Goal: Task Accomplishment & Management: Manage account settings

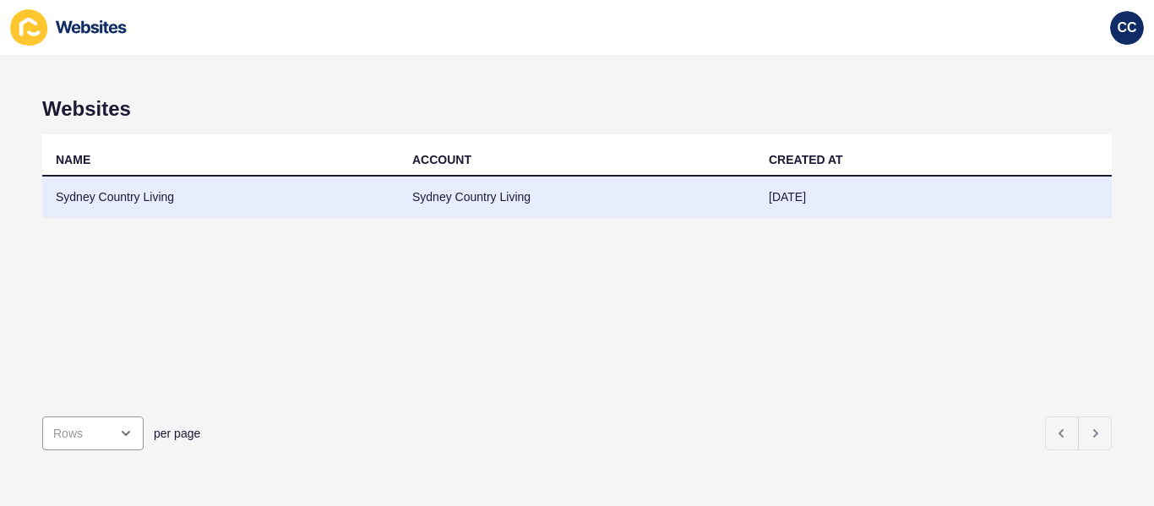
click at [160, 201] on td "Sydney Country Living" at bounding box center [220, 197] width 357 height 41
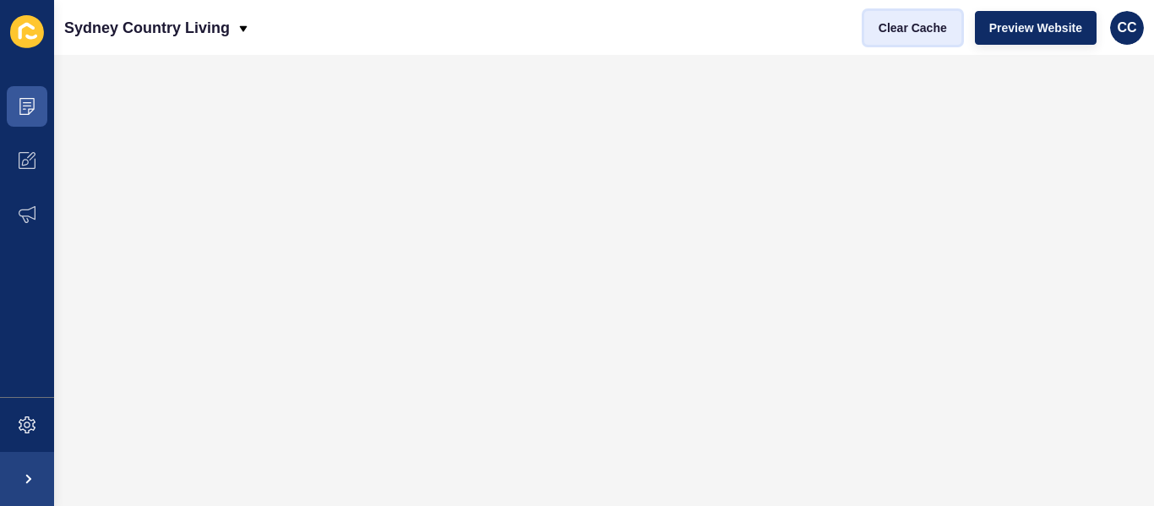
click at [925, 25] on span "Clear Cache" at bounding box center [913, 27] width 68 height 17
click at [898, 30] on span "Clear Cache" at bounding box center [913, 27] width 68 height 17
click at [865, 23] on button "Clear Cache" at bounding box center [913, 28] width 97 height 34
click at [871, 25] on button "Clear Cache" at bounding box center [913, 28] width 97 height 34
click at [903, 37] on button "Clear Cache" at bounding box center [913, 28] width 97 height 34
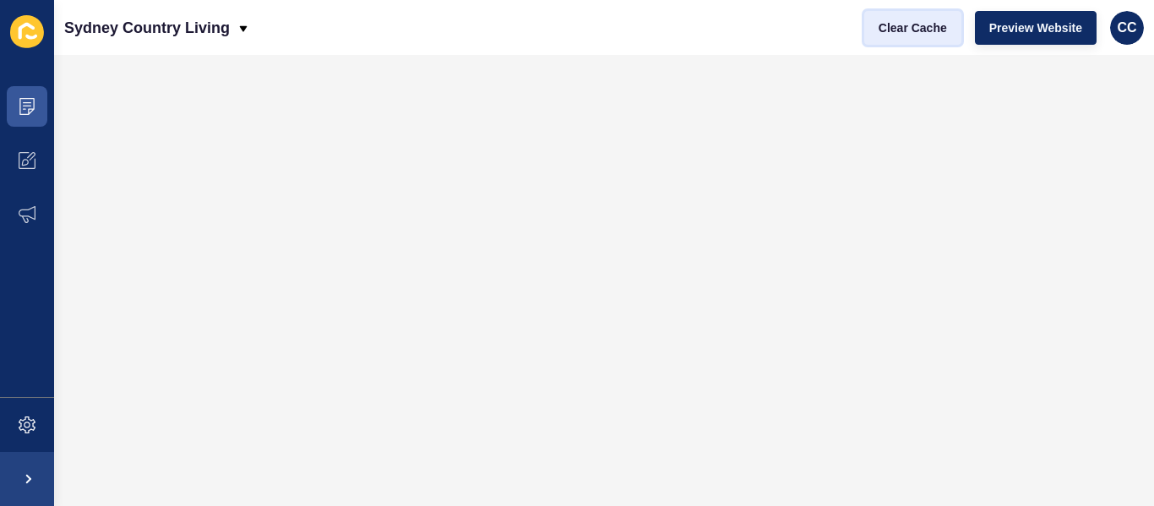
click at [902, 37] on button "Clear Cache" at bounding box center [913, 28] width 97 height 34
click at [899, 35] on span "Clear Cache" at bounding box center [913, 27] width 68 height 17
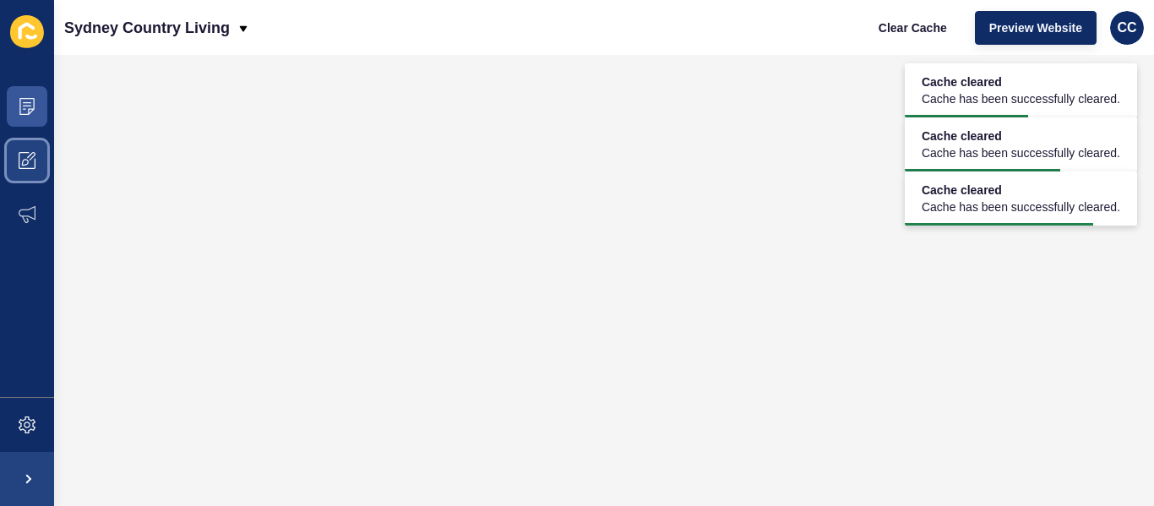
click at [16, 162] on span at bounding box center [27, 161] width 54 height 54
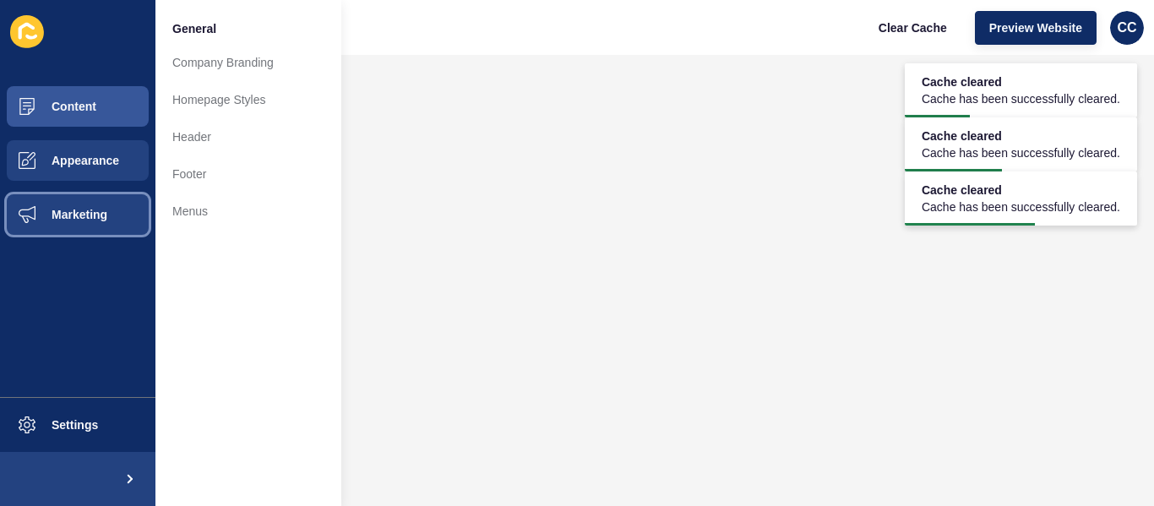
click at [21, 208] on span "Marketing" at bounding box center [52, 215] width 110 height 14
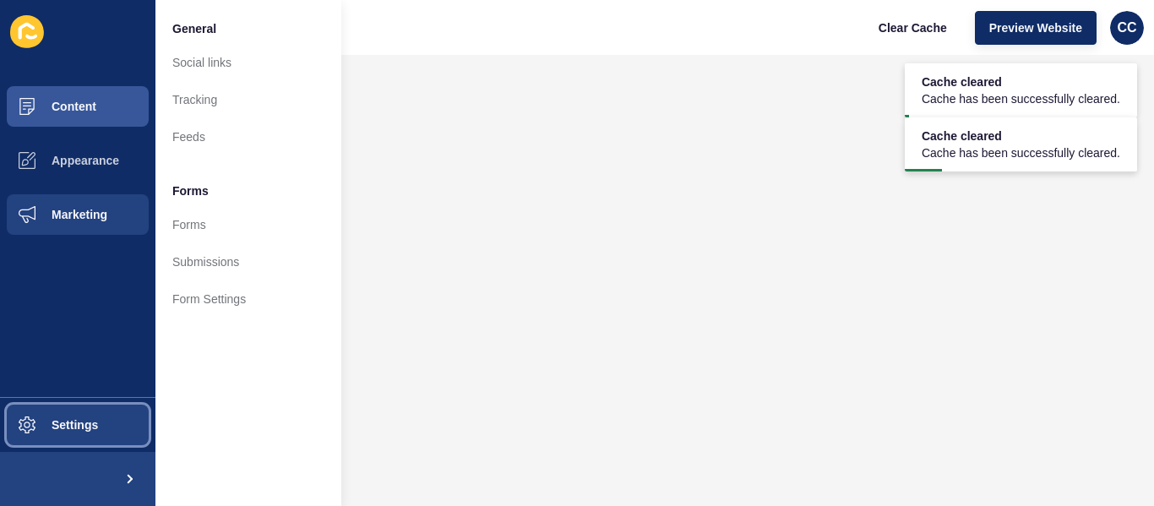
click at [31, 414] on span at bounding box center [27, 425] width 54 height 54
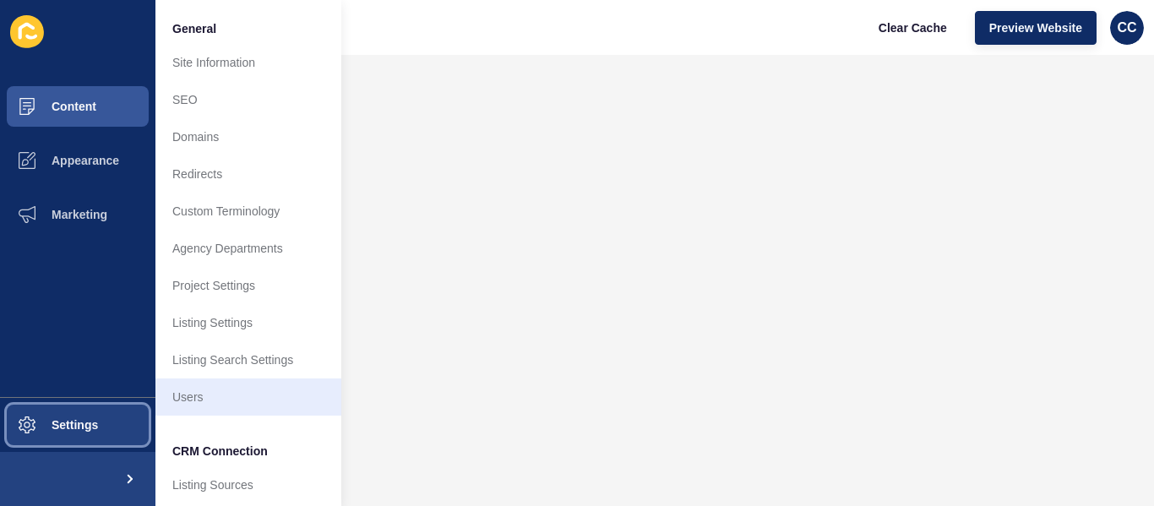
scroll to position [85, 0]
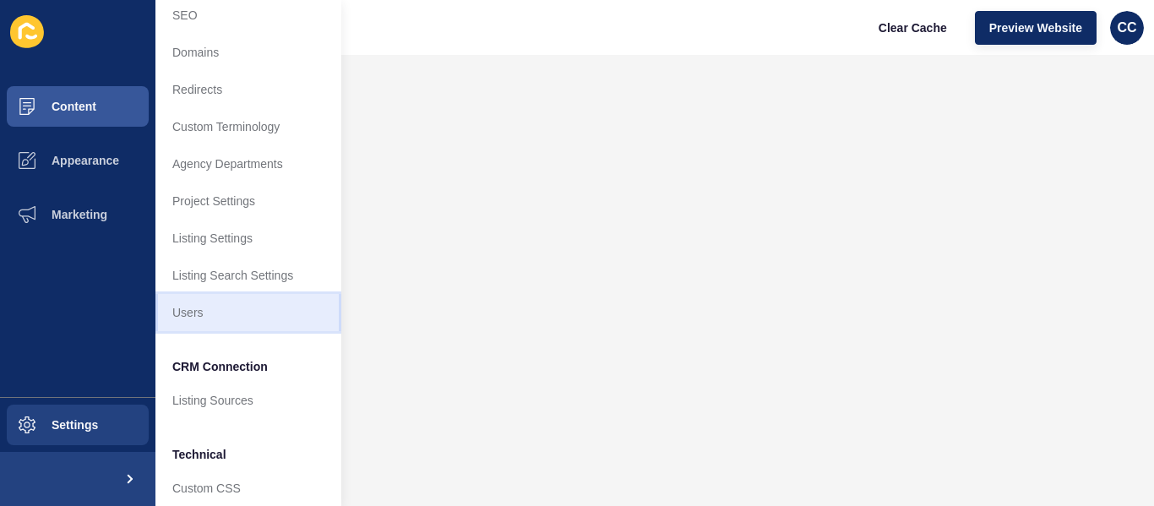
click at [197, 307] on link "Users" at bounding box center [248, 312] width 186 height 37
